Goal: Register for event/course

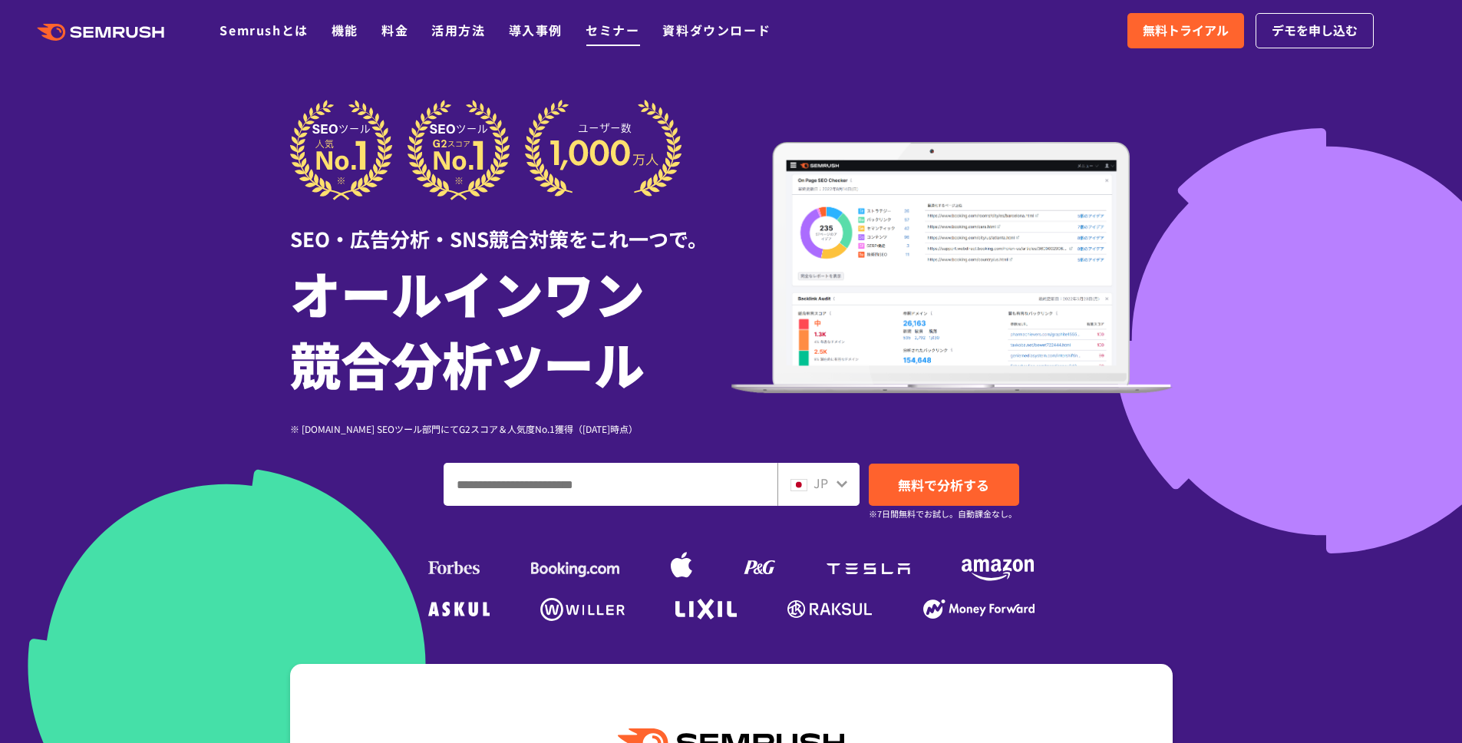
click at [596, 25] on link "セミナー" at bounding box center [613, 30] width 54 height 18
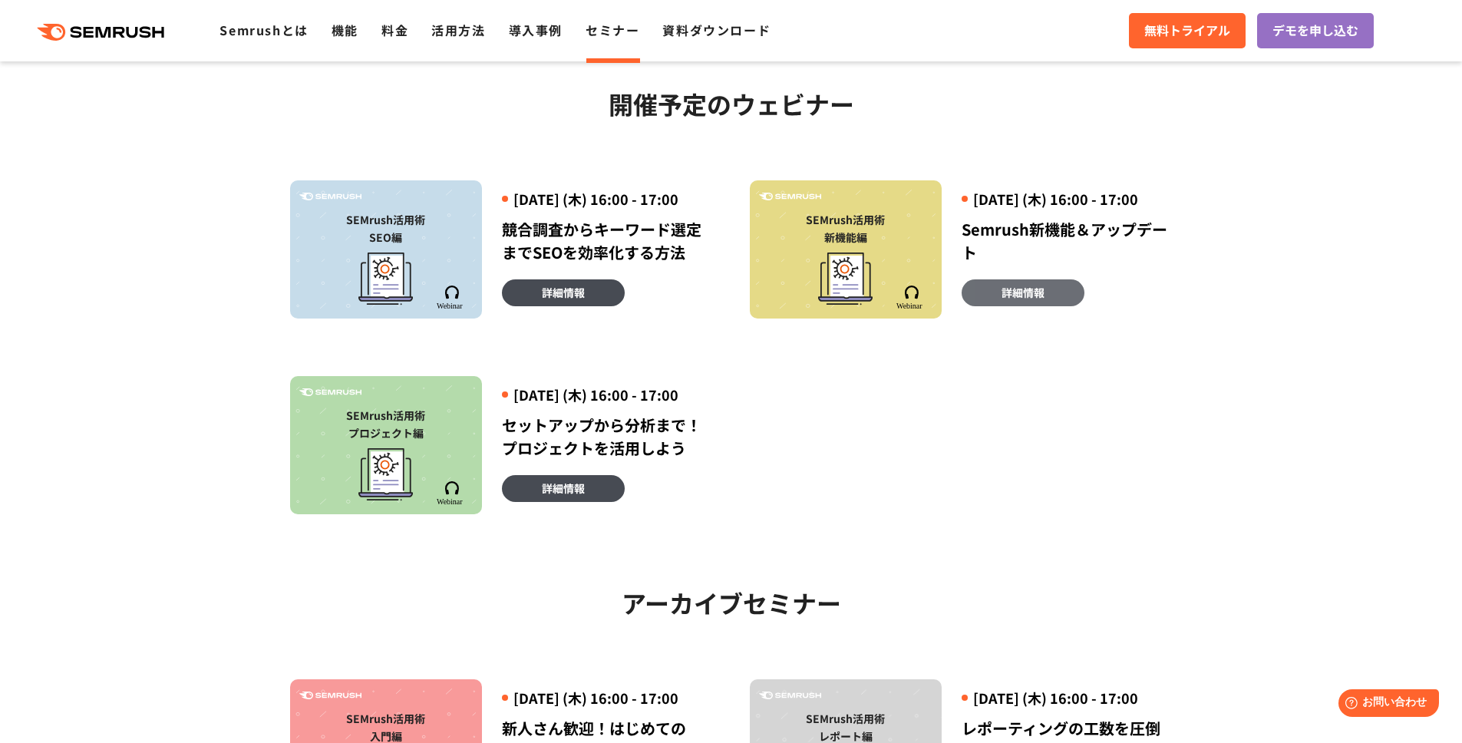
click at [986, 306] on link "詳細情報" at bounding box center [1023, 292] width 123 height 27
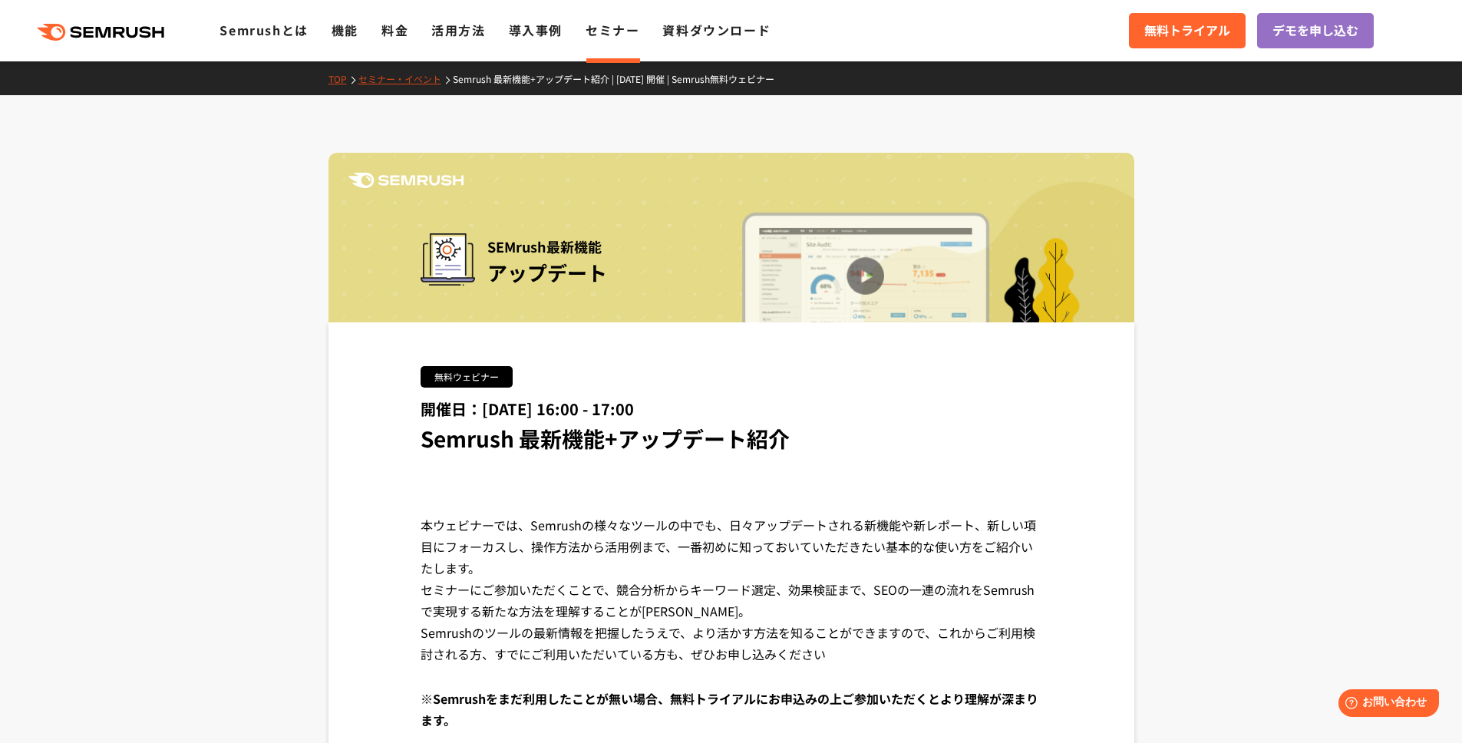
click at [600, 38] on link "セミナー" at bounding box center [613, 30] width 54 height 18
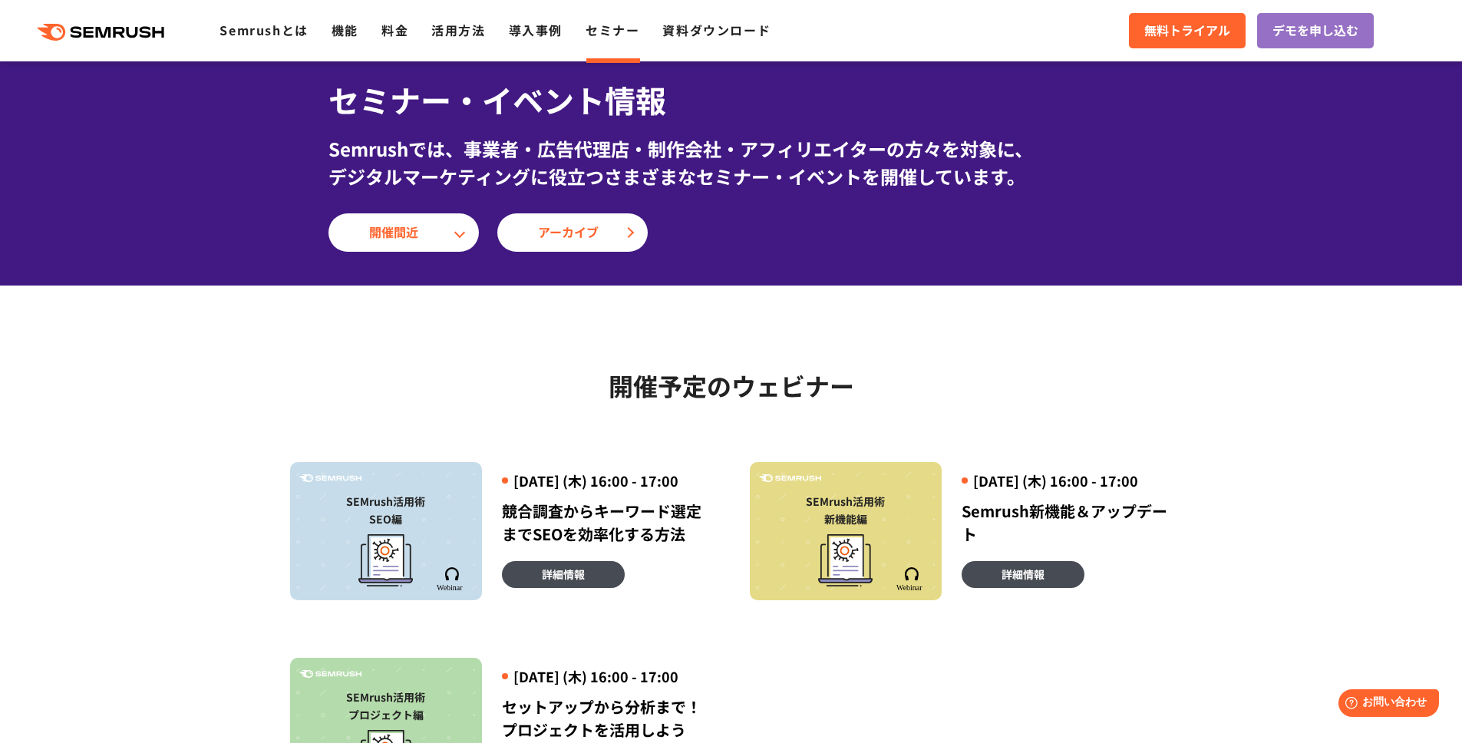
scroll to position [372, 0]
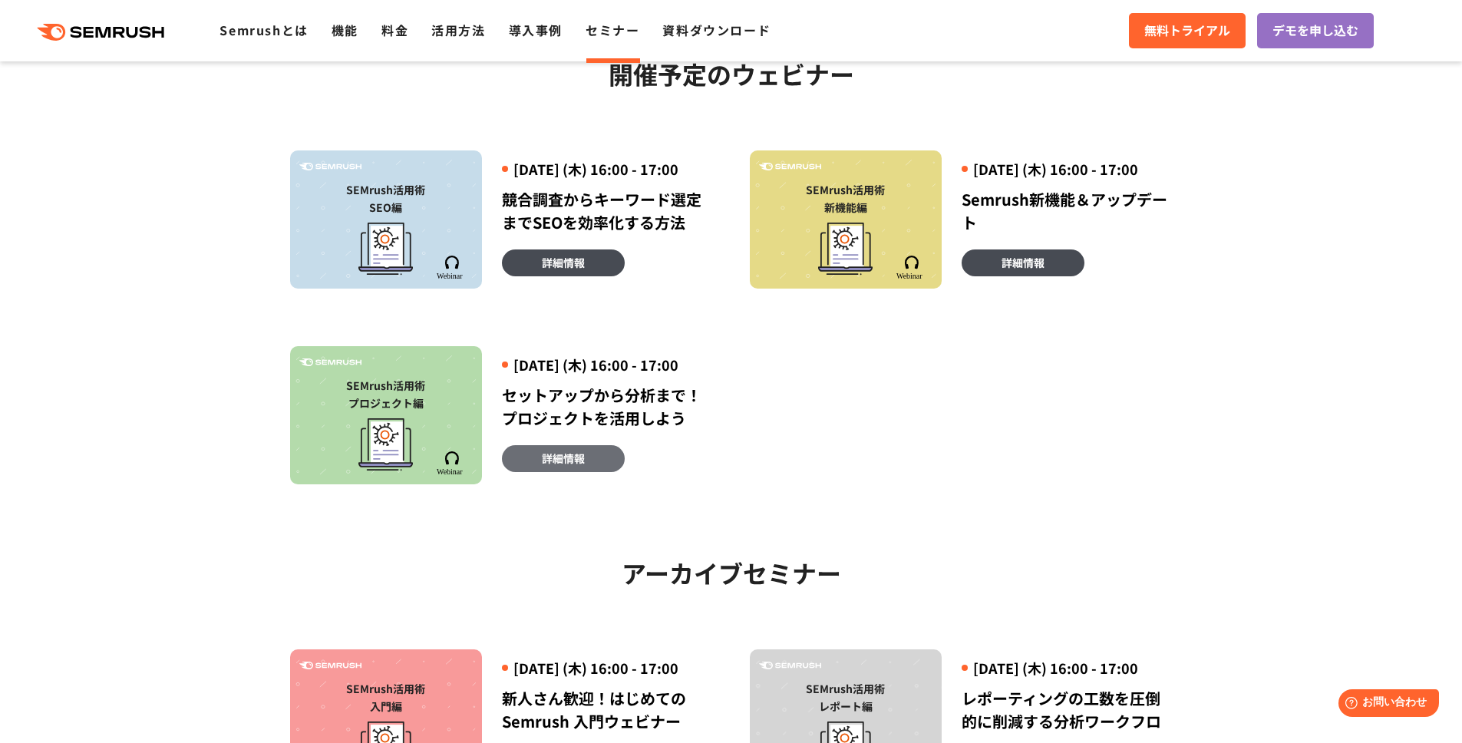
click at [530, 472] on link "詳細情報" at bounding box center [563, 458] width 123 height 27
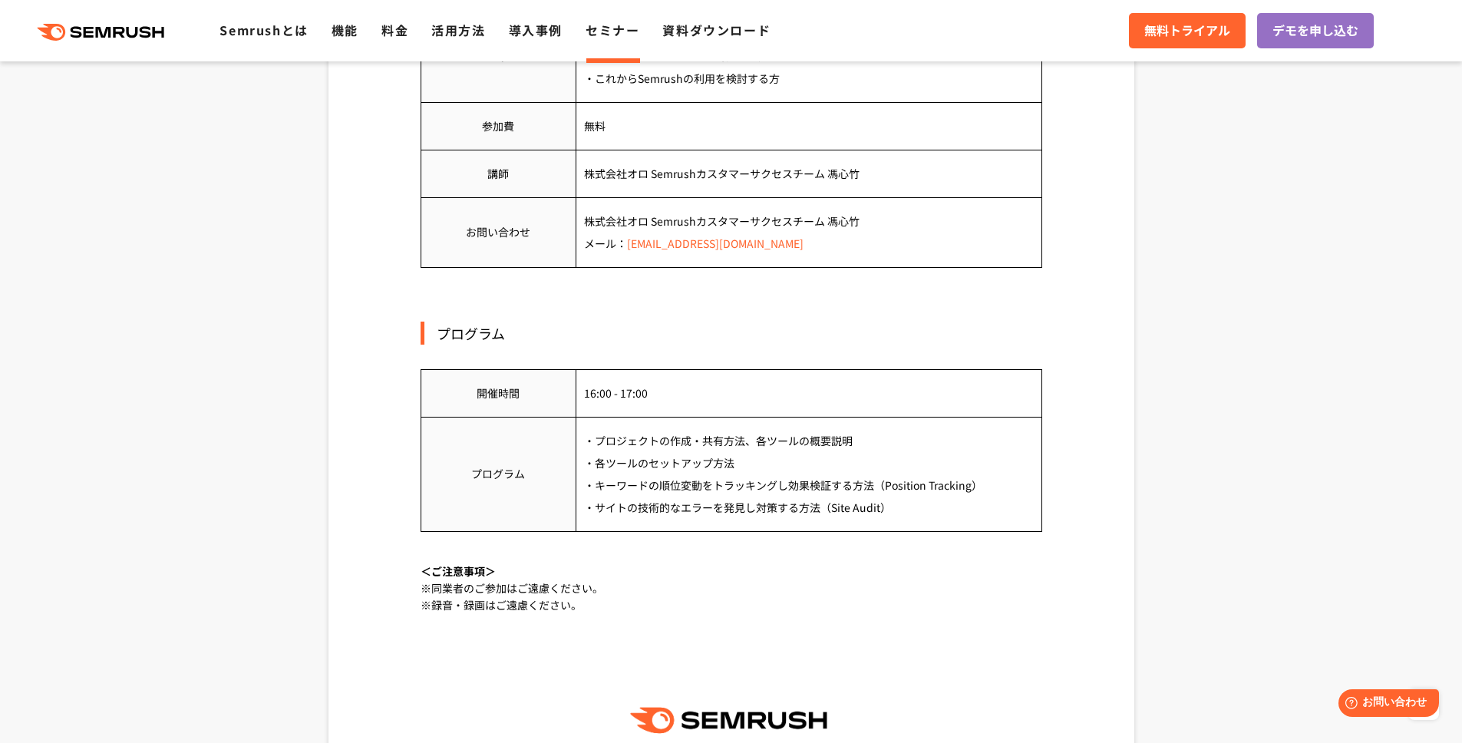
scroll to position [1015, 0]
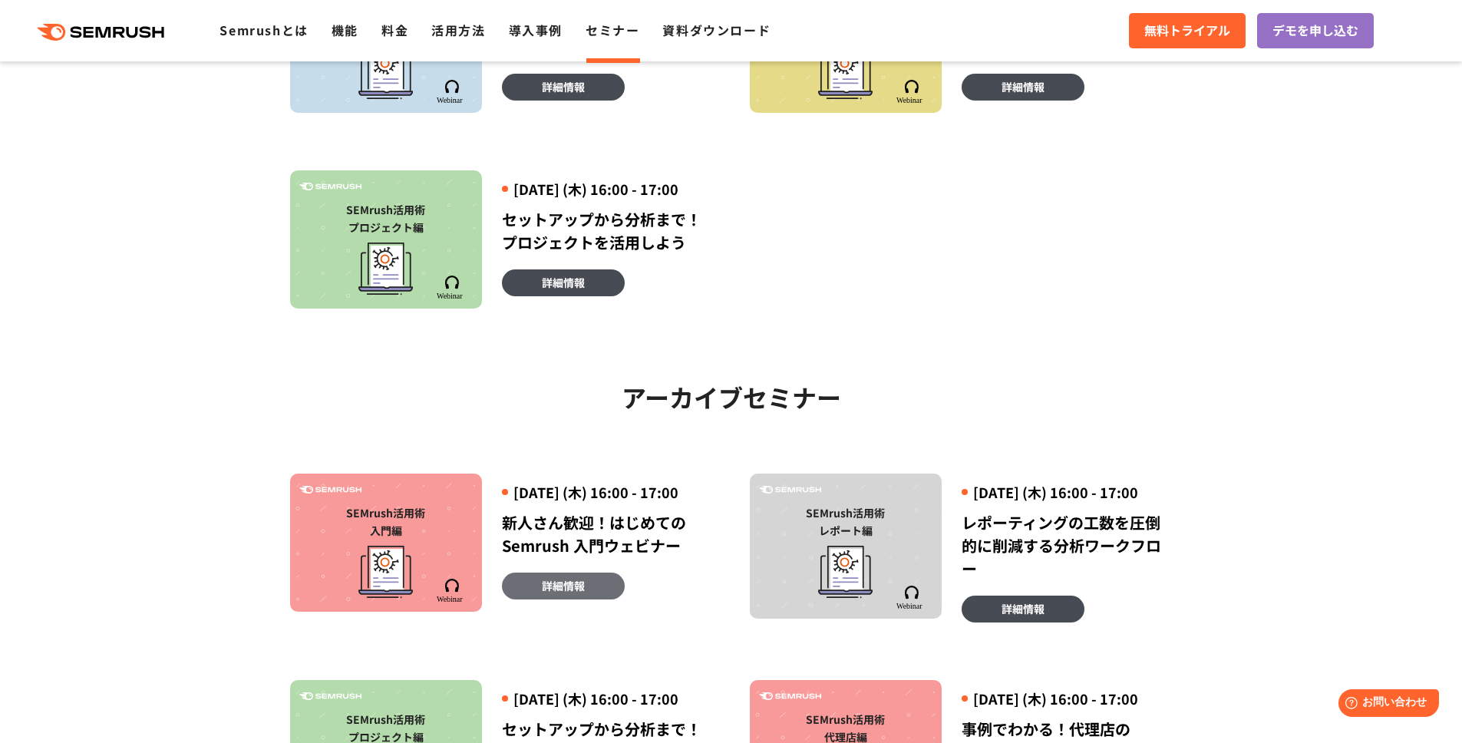
scroll to position [614, 0]
